Goal: Find specific page/section: Find specific page/section

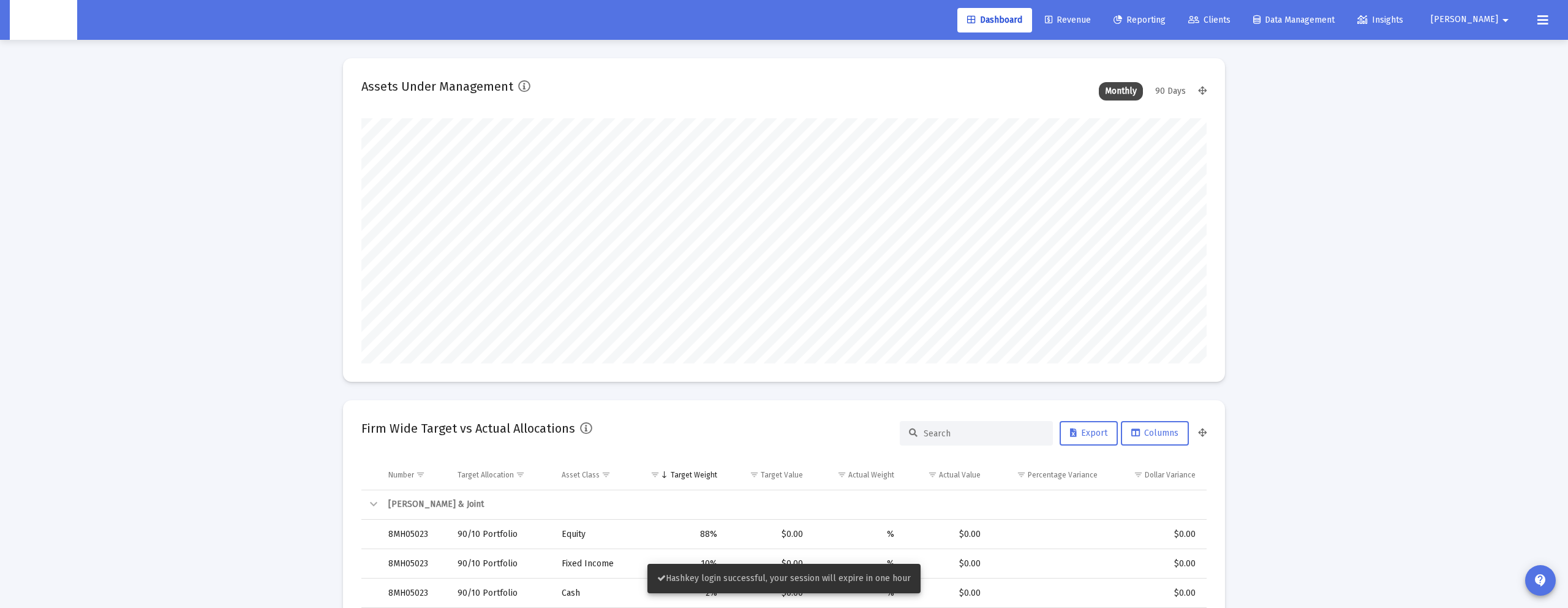
scroll to position [245, 455]
click at [1091, 23] on span "Revenue" at bounding box center [1068, 20] width 46 height 11
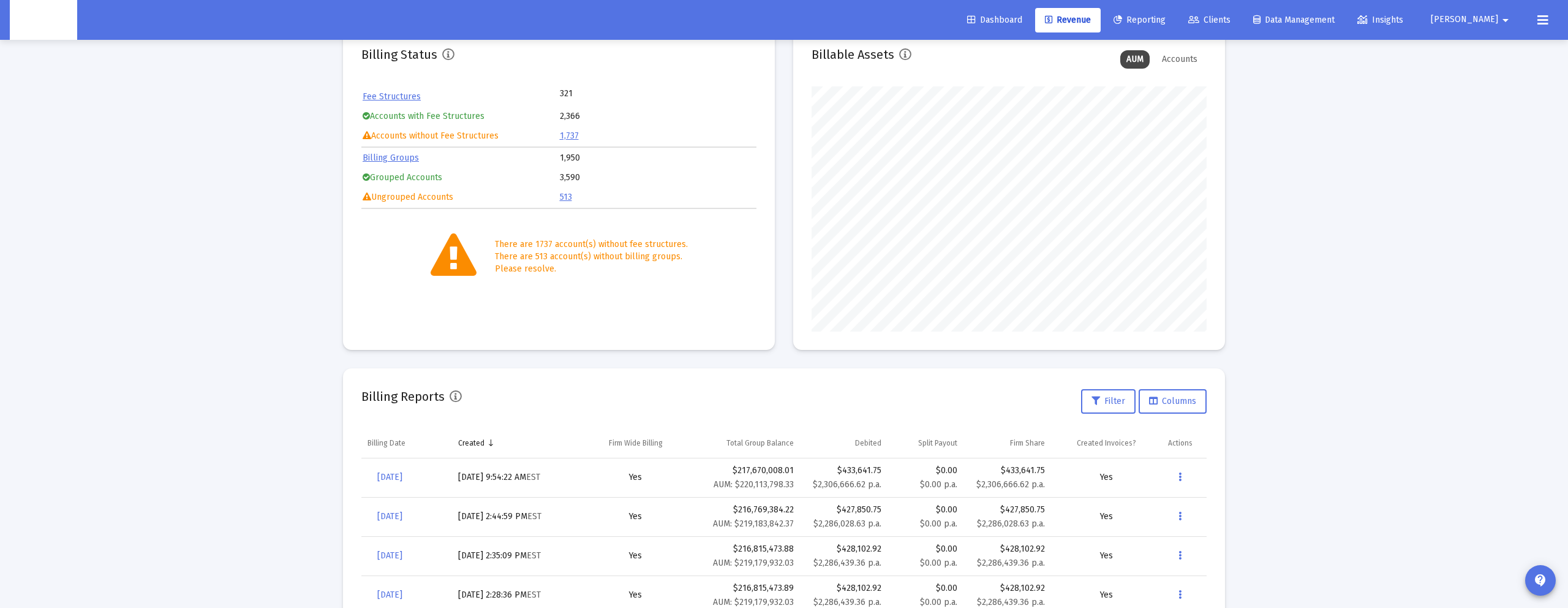
scroll to position [245, 395]
click at [1023, 25] on span "Dashboard" at bounding box center [995, 20] width 55 height 11
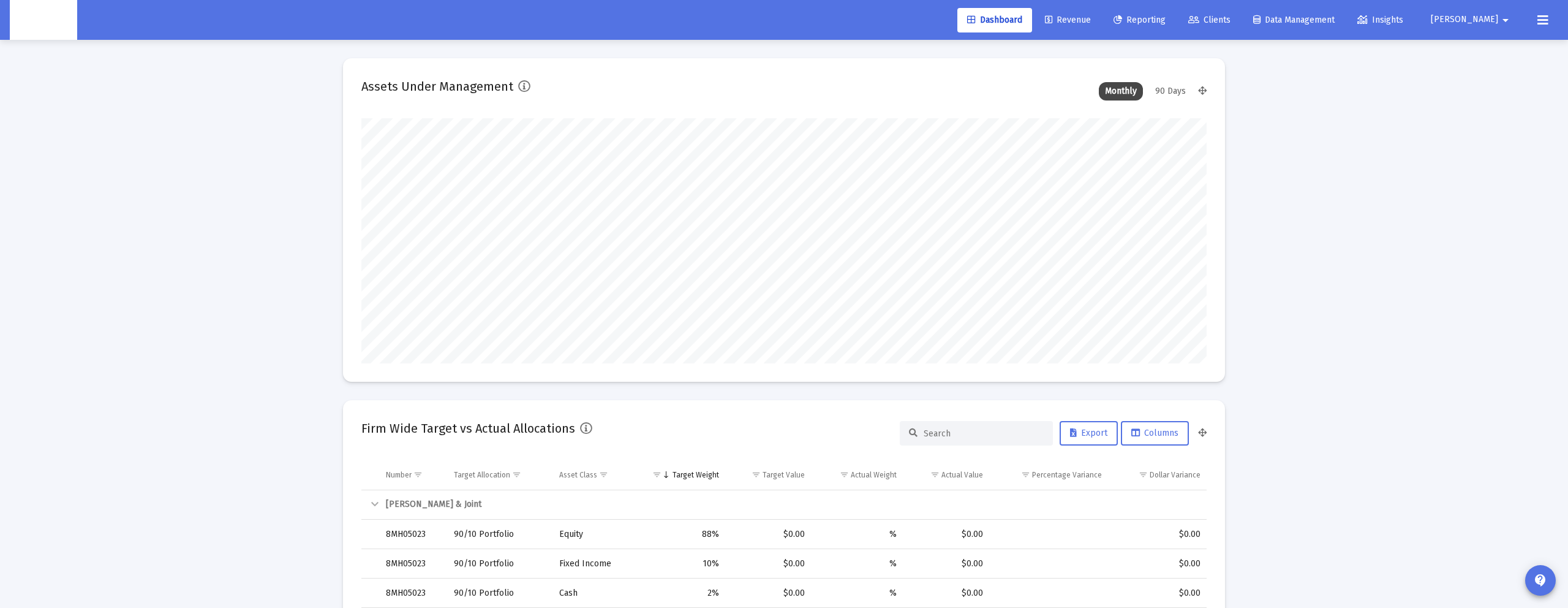
click at [1091, 24] on span "Revenue" at bounding box center [1068, 20] width 46 height 11
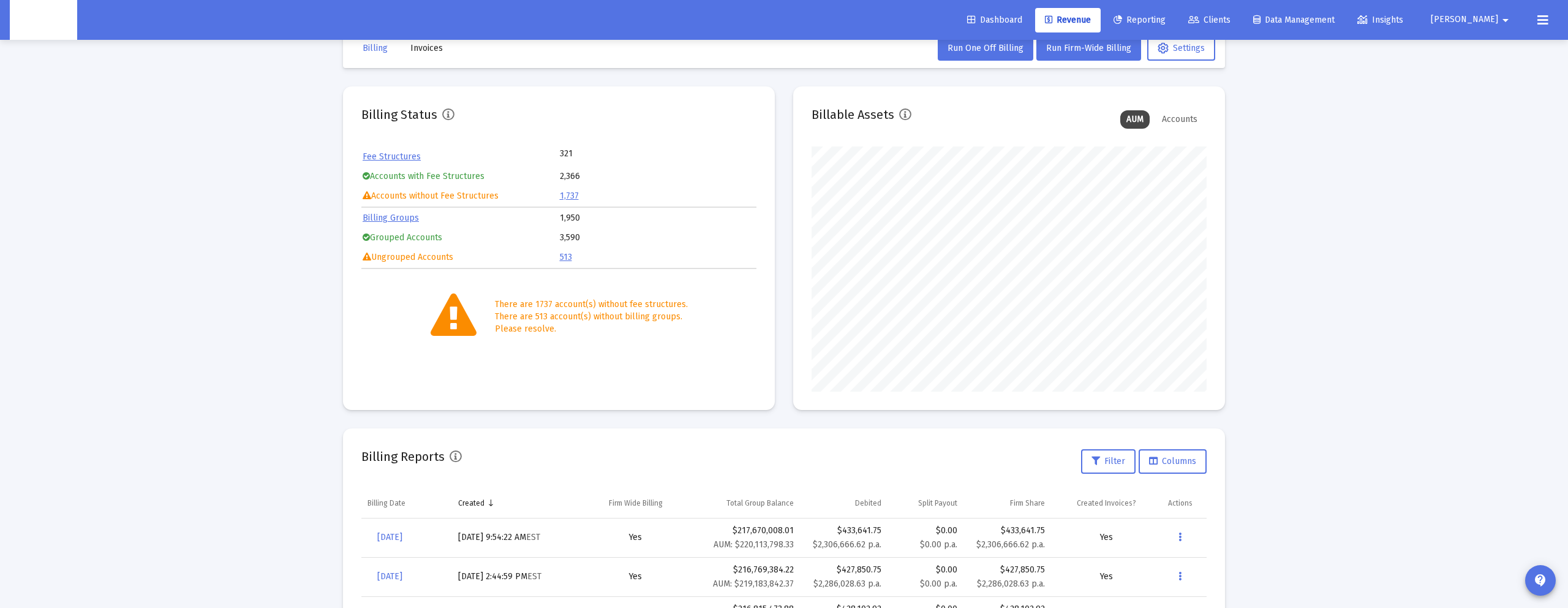
scroll to position [245, 395]
click at [1178, 1] on div "Dashboard Revenue Reporting Clients Data Management Insights Zoe arrow_drop_down" at bounding box center [784, 20] width 1548 height 40
click at [1172, 11] on link "Reporting" at bounding box center [1140, 20] width 72 height 25
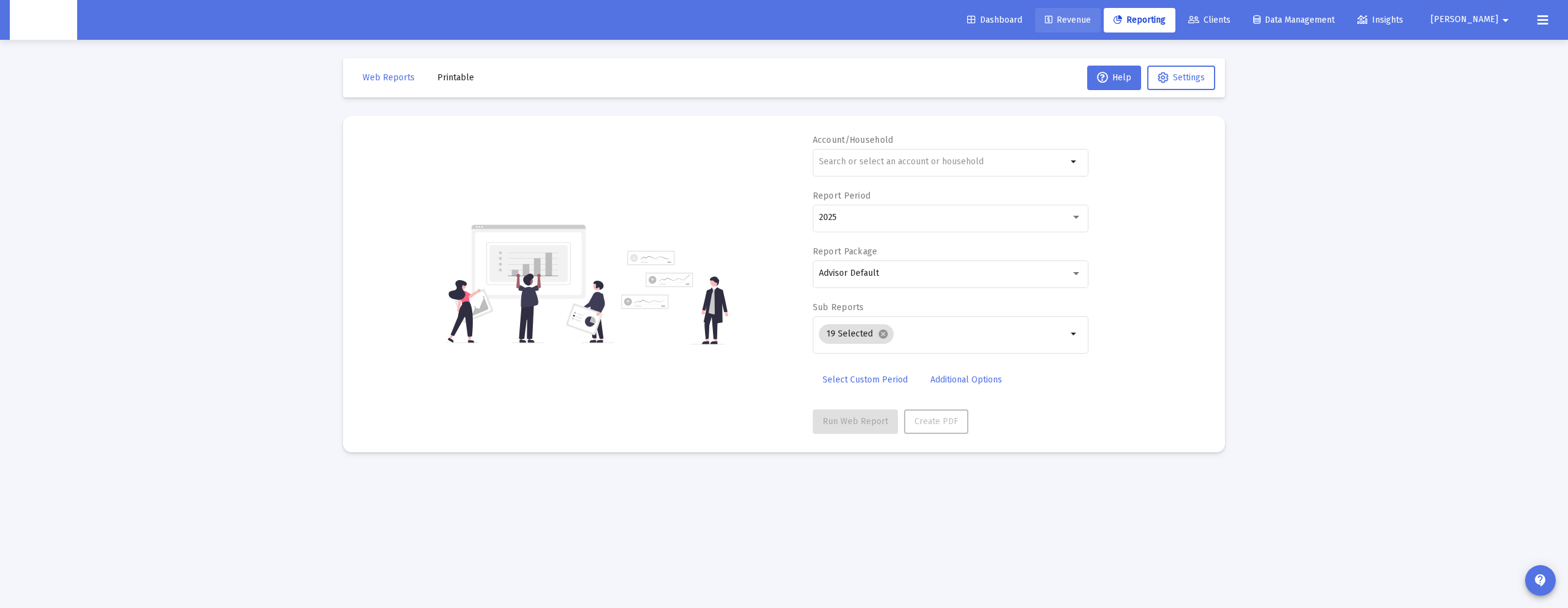
click at [1091, 16] on span "Revenue" at bounding box center [1068, 20] width 46 height 11
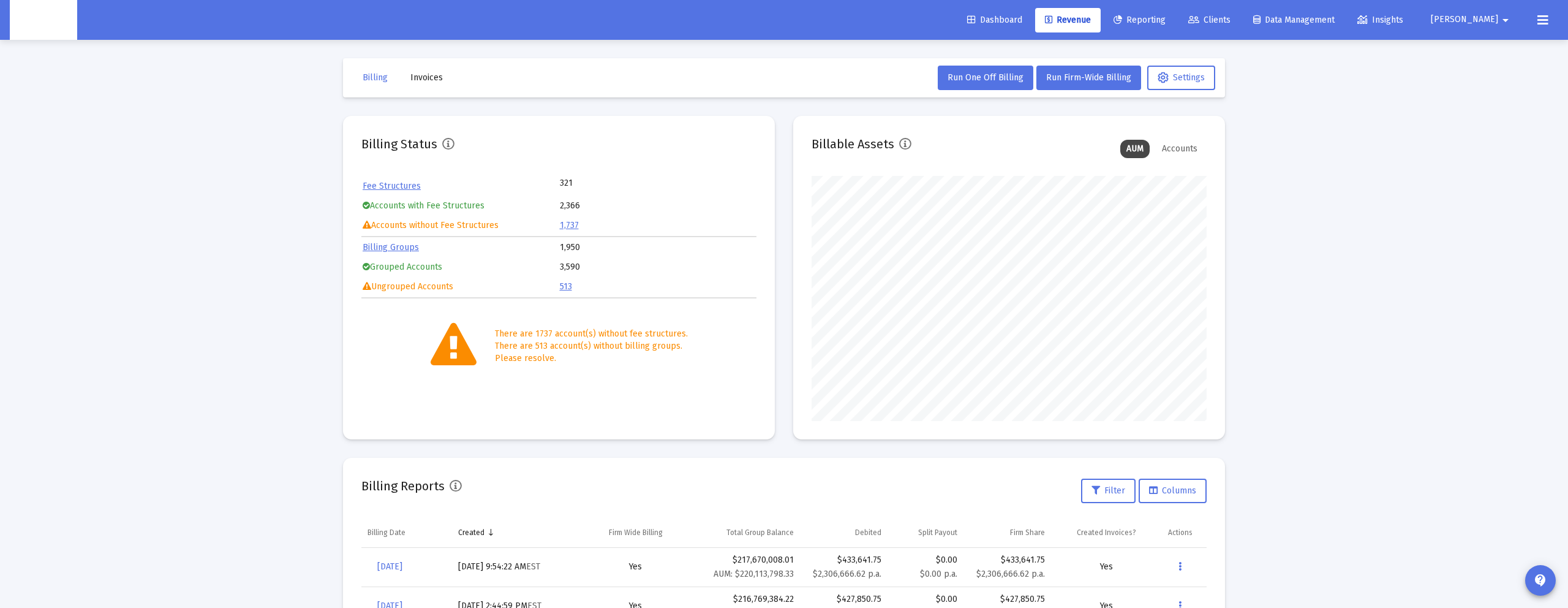
scroll to position [245, 395]
